Goal: Navigation & Orientation: Find specific page/section

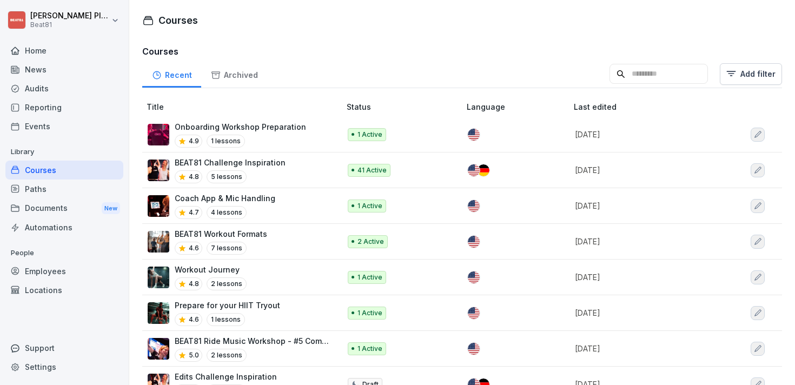
click at [270, 202] on p "Coach App & Mic Handling" at bounding box center [225, 197] width 101 height 11
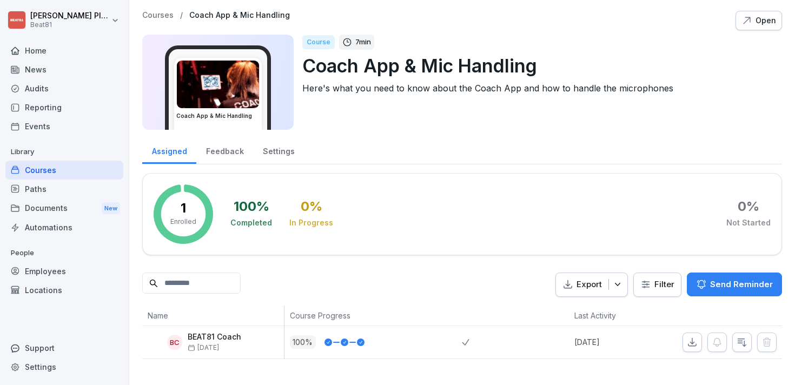
click at [240, 86] on img at bounding box center [218, 85] width 82 height 48
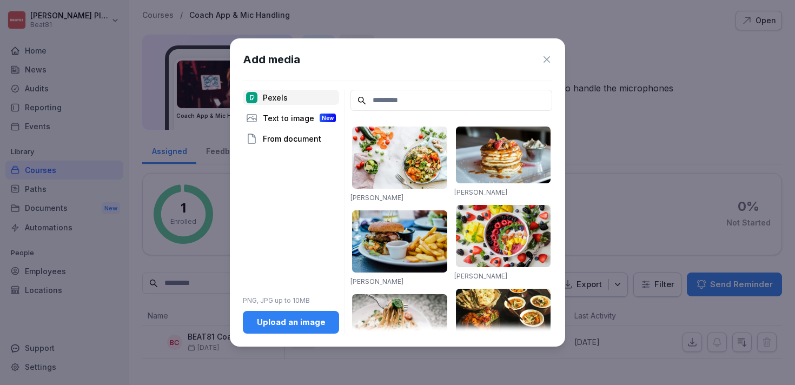
click at [548, 59] on icon at bounding box center [546, 59] width 11 height 11
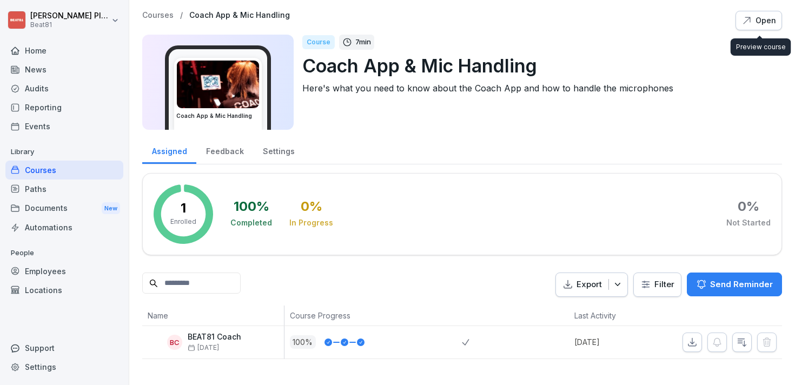
click at [750, 25] on icon "button" at bounding box center [746, 20] width 11 height 11
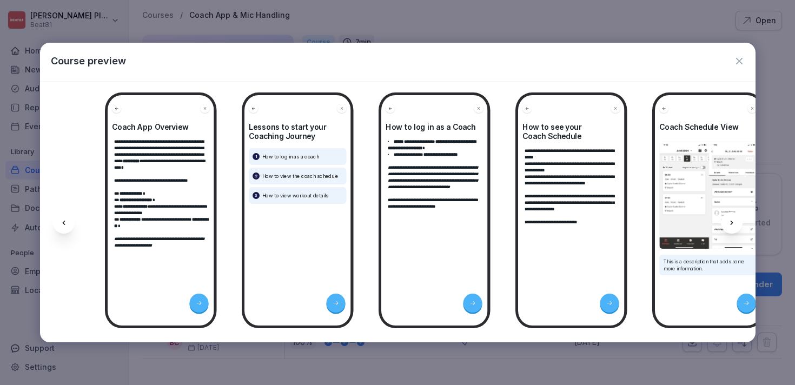
click at [170, 177] on p "﻿" at bounding box center [161, 174] width 94 height 6
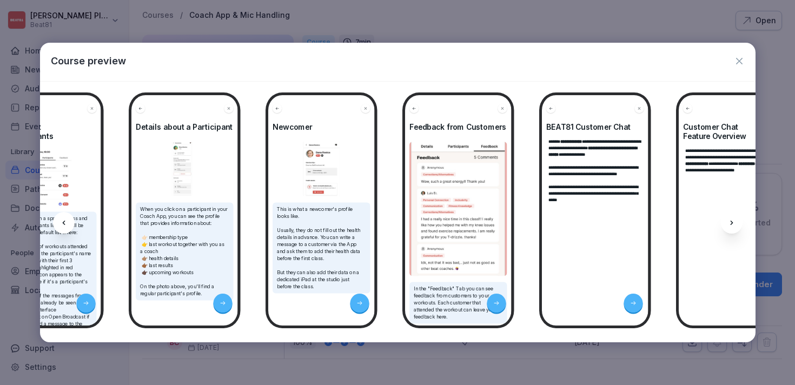
scroll to position [1, 0]
click at [733, 62] on icon "button" at bounding box center [738, 61] width 11 height 11
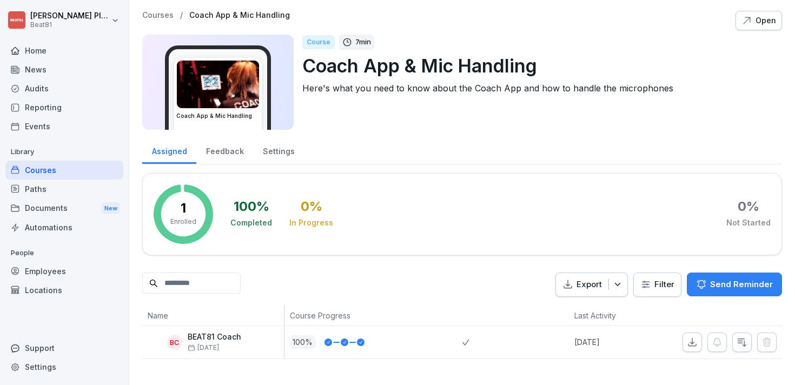
click at [152, 16] on p "Courses" at bounding box center [157, 15] width 31 height 9
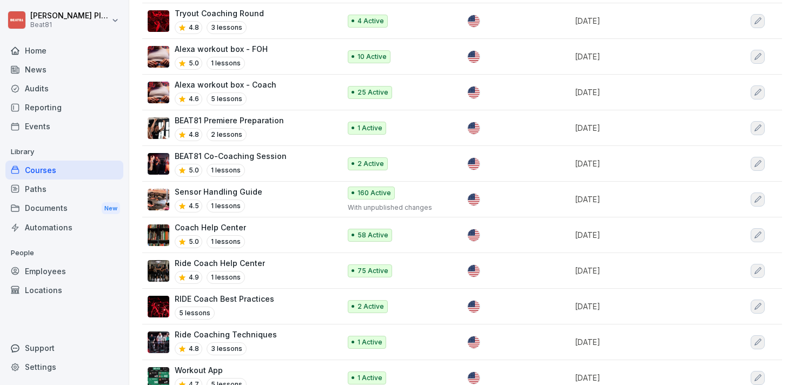
scroll to position [604, 0]
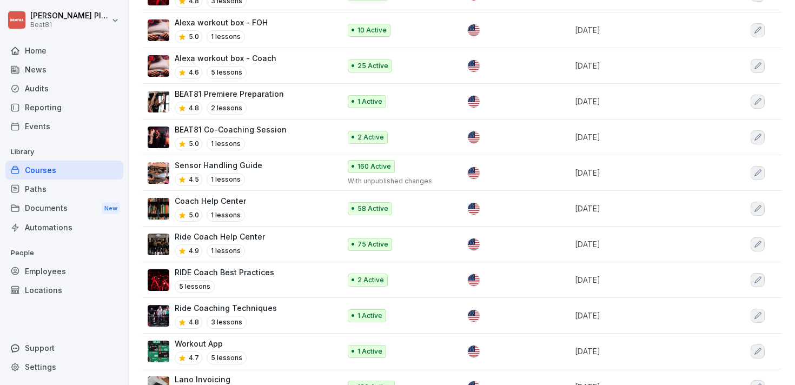
click at [246, 159] on p "Sensor Handling Guide" at bounding box center [219, 164] width 88 height 11
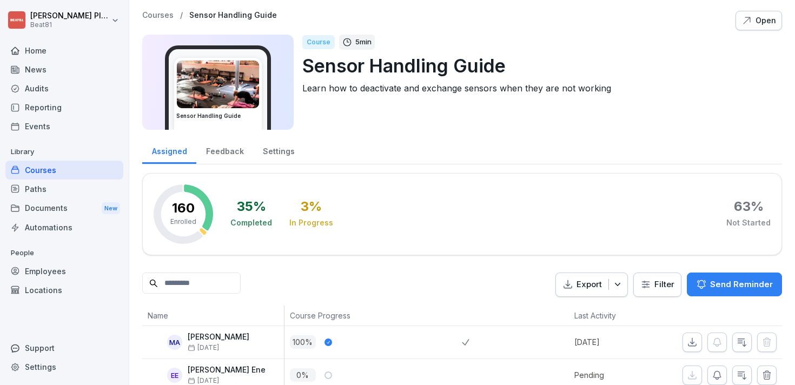
click at [49, 168] on div "Courses" at bounding box center [64, 170] width 118 height 19
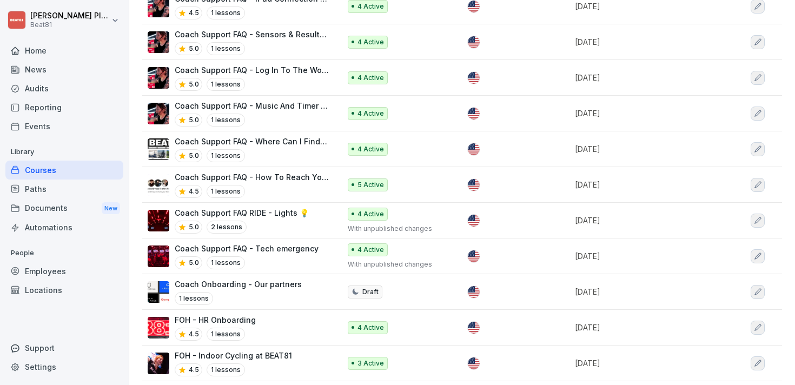
scroll to position [2091, 0]
click at [261, 206] on p "Coach Support FAQ RIDE - Lights 💡" at bounding box center [242, 211] width 134 height 11
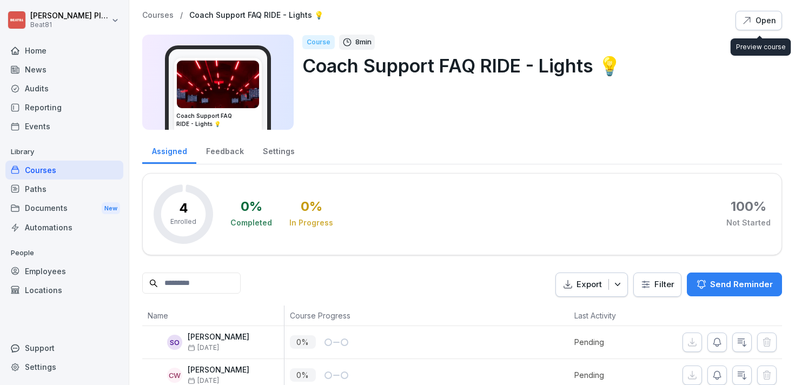
click at [740, 26] on button "Open" at bounding box center [758, 20] width 46 height 19
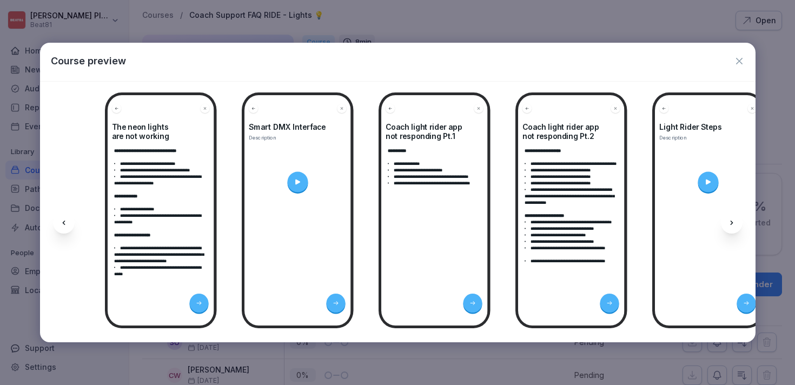
click at [744, 60] on div "Course preview" at bounding box center [397, 62] width 715 height 38
click at [738, 61] on icon "button" at bounding box center [739, 61] width 6 height 6
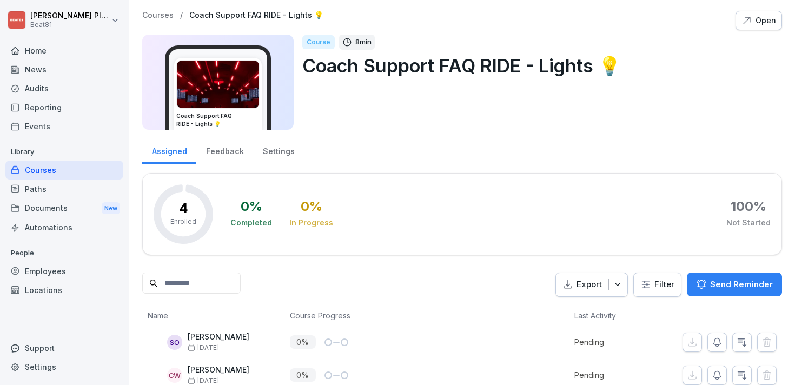
scroll to position [83, 0]
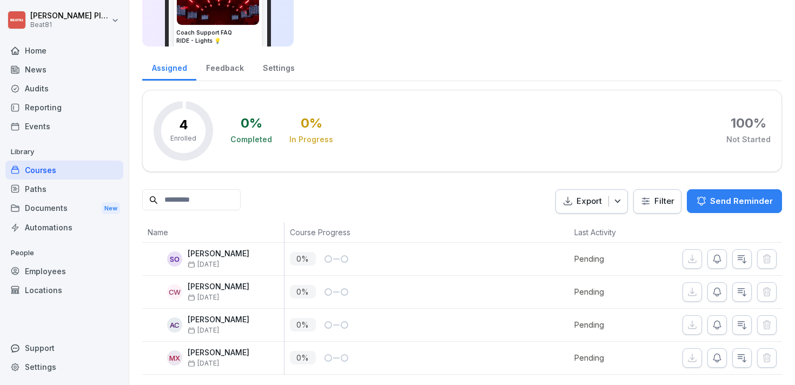
click at [42, 96] on div "Audits" at bounding box center [64, 88] width 118 height 19
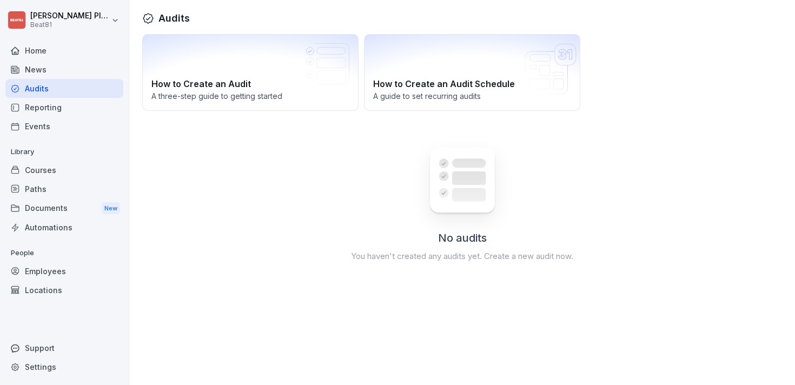
click at [55, 110] on div "Reporting" at bounding box center [64, 107] width 118 height 19
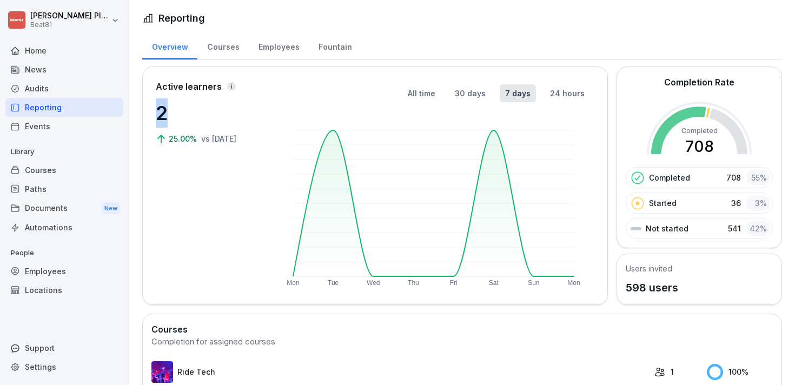
drag, startPoint x: 164, startPoint y: 111, endPoint x: 156, endPoint y: 111, distance: 8.6
click at [156, 111] on p "2" at bounding box center [210, 112] width 108 height 29
click at [229, 50] on div "Courses" at bounding box center [222, 46] width 51 height 28
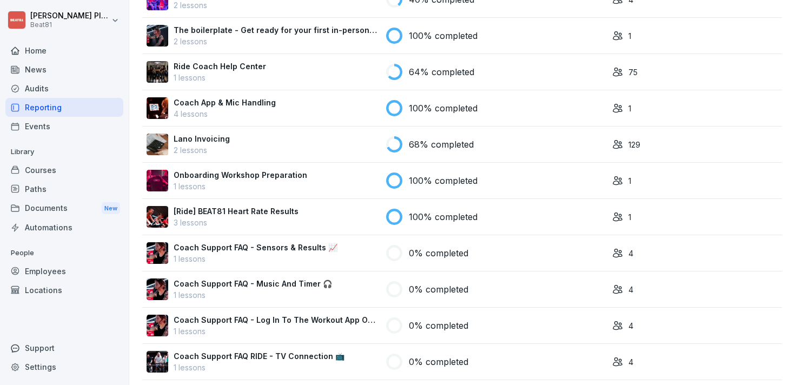
scroll to position [375, 0]
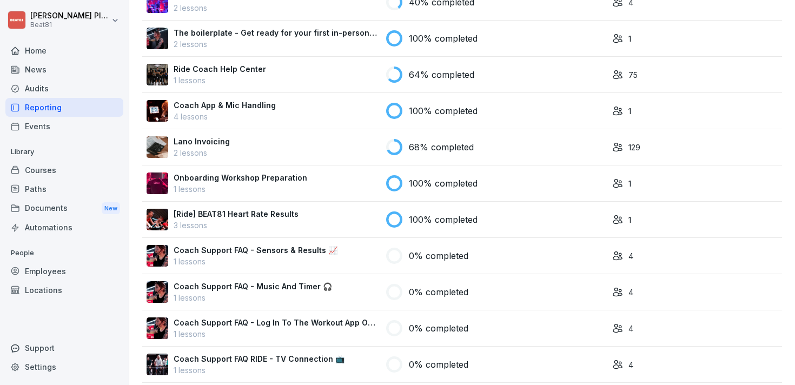
click at [225, 143] on p "Lano Invoicing" at bounding box center [202, 141] width 56 height 11
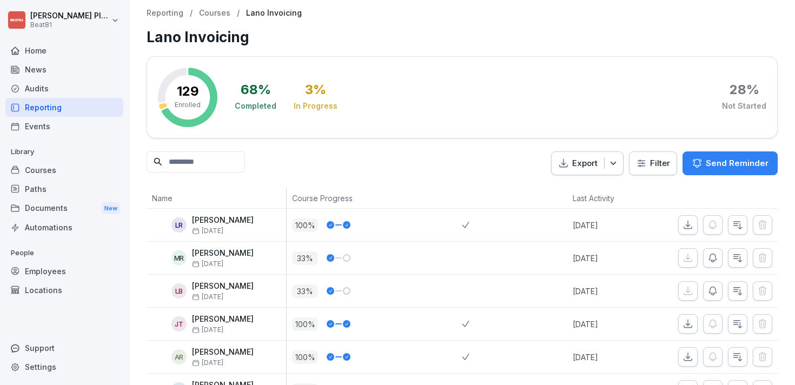
click at [213, 14] on p "Courses" at bounding box center [214, 13] width 31 height 9
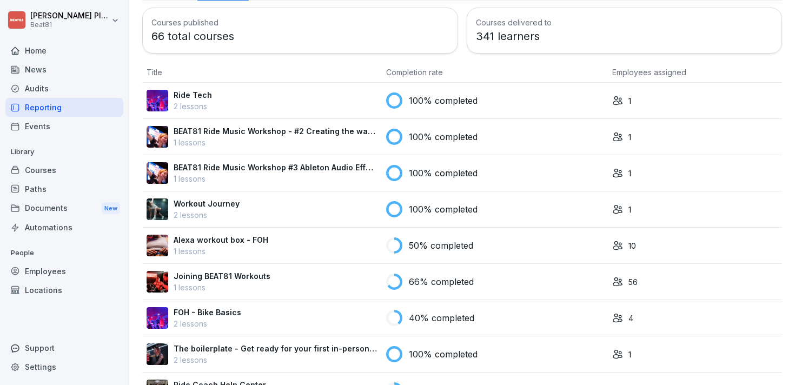
scroll to position [323, 0]
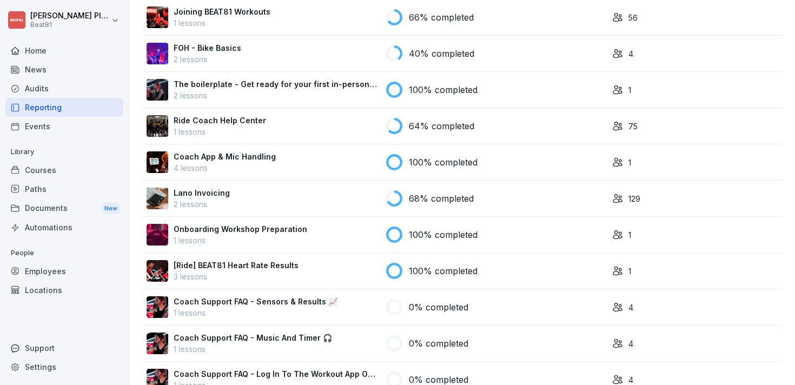
click at [222, 193] on p "Lano Invoicing" at bounding box center [202, 192] width 56 height 11
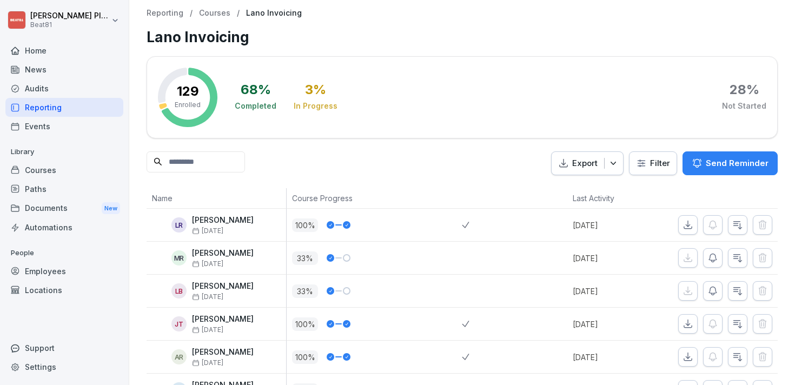
click at [195, 106] on p "Enrolled" at bounding box center [188, 105] width 26 height 10
click at [62, 161] on div "Courses" at bounding box center [64, 170] width 118 height 19
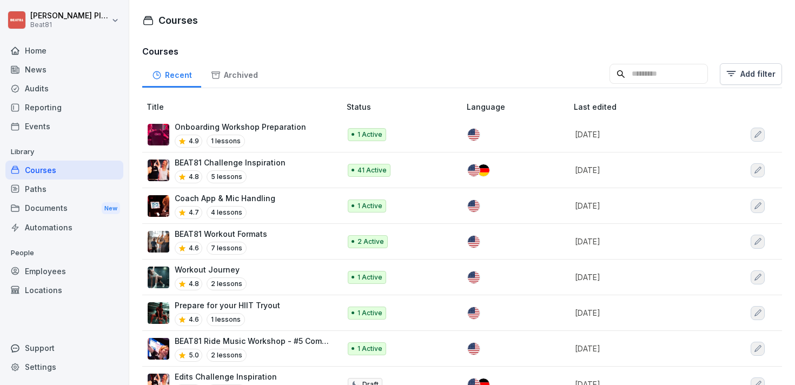
scroll to position [777, 0]
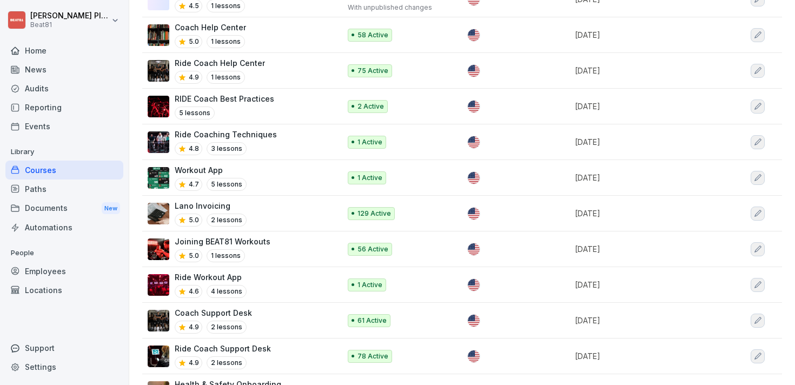
click at [208, 200] on p "Lano Invoicing" at bounding box center [211, 205] width 72 height 11
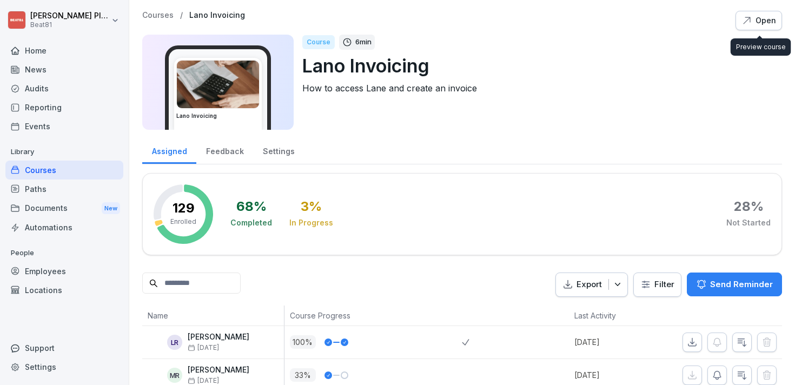
click at [760, 22] on div "Open" at bounding box center [758, 21] width 35 height 12
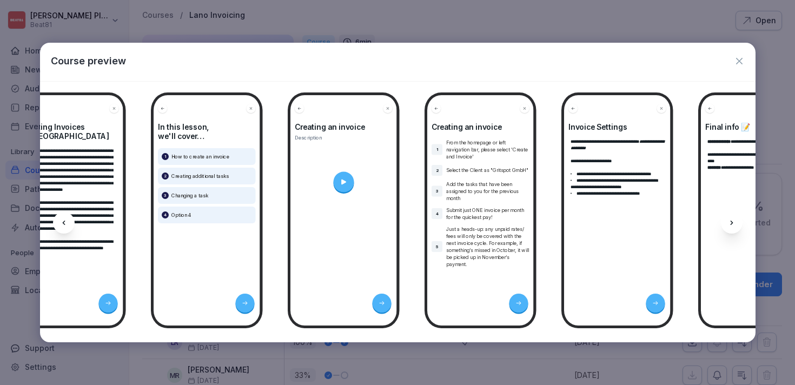
scroll to position [0, 619]
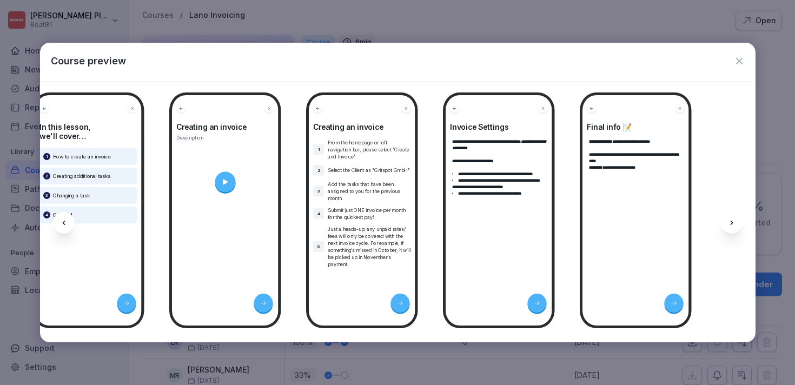
click at [733, 63] on icon "button" at bounding box center [738, 61] width 11 height 11
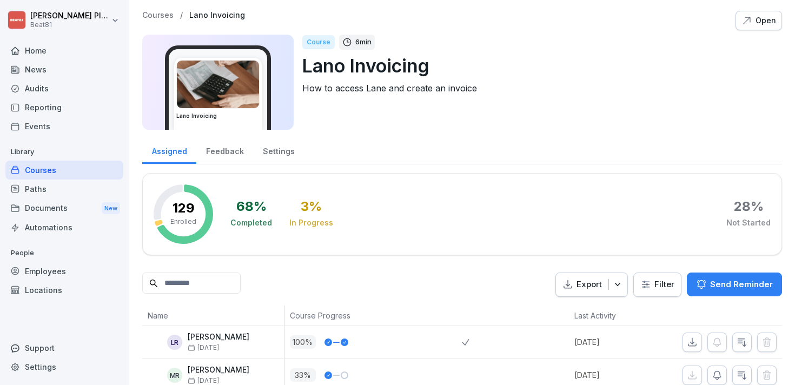
click at [64, 110] on div "Reporting" at bounding box center [64, 107] width 118 height 19
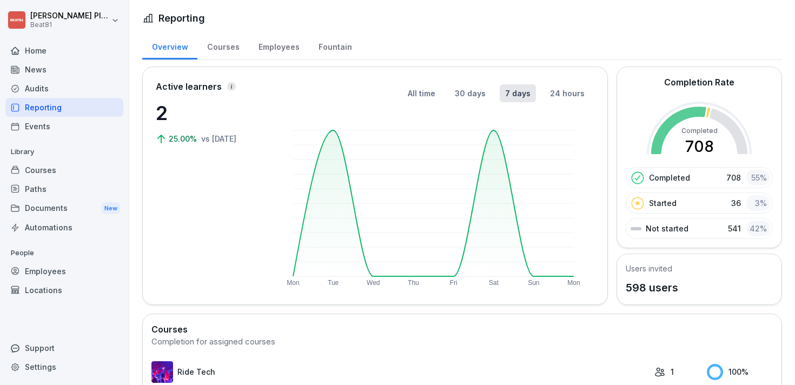
click at [341, 48] on div "Fountain" at bounding box center [335, 46] width 52 height 28
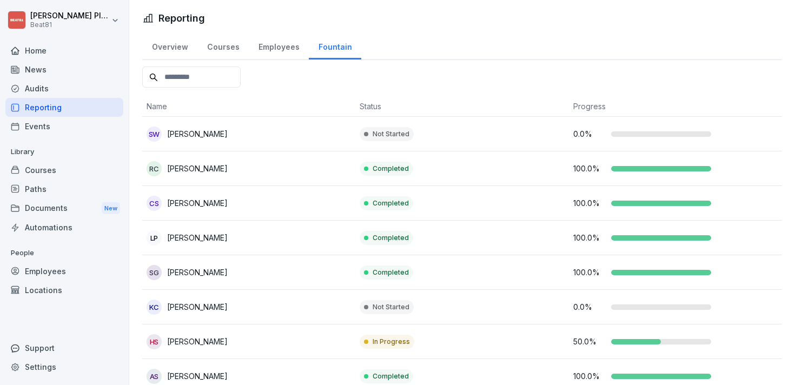
click at [181, 46] on div "Overview" at bounding box center [169, 46] width 55 height 28
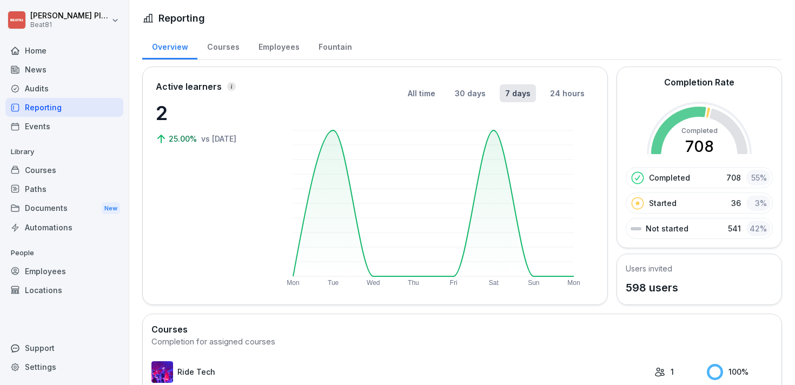
click at [228, 43] on div "Courses" at bounding box center [222, 46] width 51 height 28
